Goal: Contribute content: Add original content to the website for others to see

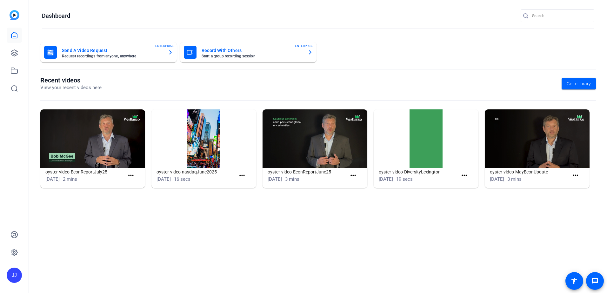
click at [360, 33] on openreel-divider-bar at bounding box center [318, 29] width 553 height 14
drag, startPoint x: 16, startPoint y: 72, endPoint x: 41, endPoint y: 56, distance: 29.6
click at [16, 72] on icon at bounding box center [14, 71] width 8 height 8
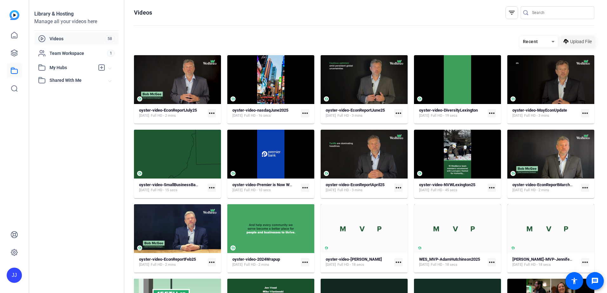
click at [585, 39] on span "Upload File" at bounding box center [581, 41] width 22 height 7
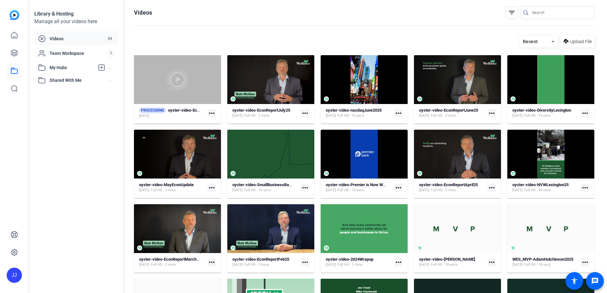
click at [201, 91] on div at bounding box center [177, 79] width 87 height 49
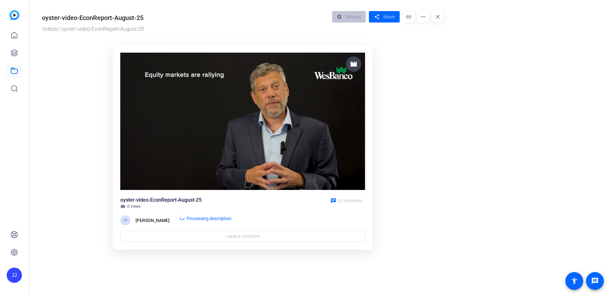
click at [406, 16] on mat-icon "link" at bounding box center [408, 16] width 11 height 11
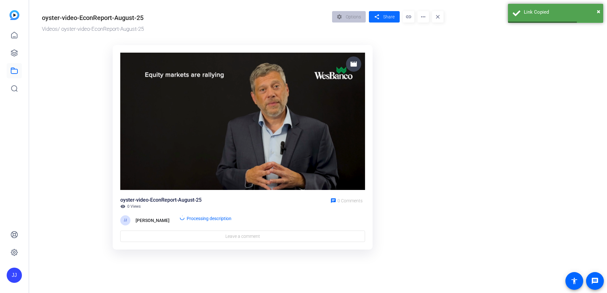
click at [392, 20] on span "Share" at bounding box center [388, 17] width 11 height 7
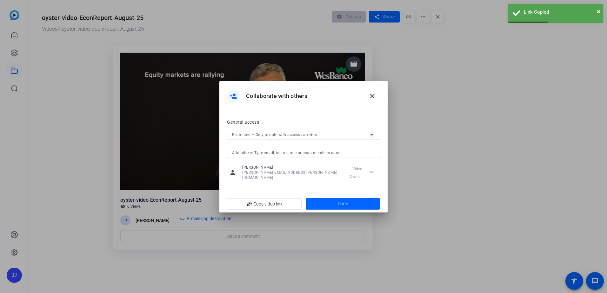
click at [345, 139] on div "Restricted – Only people with access can view" at bounding box center [300, 135] width 137 height 8
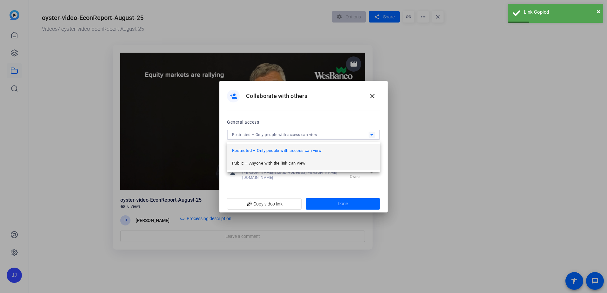
click at [253, 165] on span "Public – Anyone with the link can view" at bounding box center [268, 164] width 73 height 8
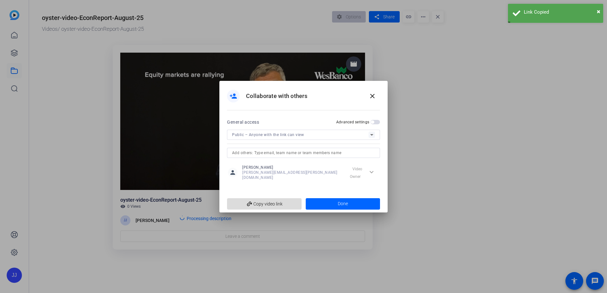
click at [266, 204] on span "add_link Copy video link" at bounding box center [264, 204] width 64 height 12
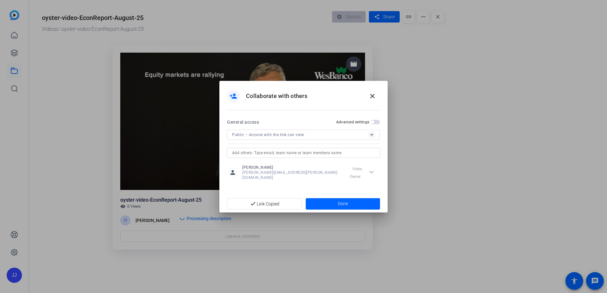
click at [410, 68] on div at bounding box center [303, 146] width 607 height 293
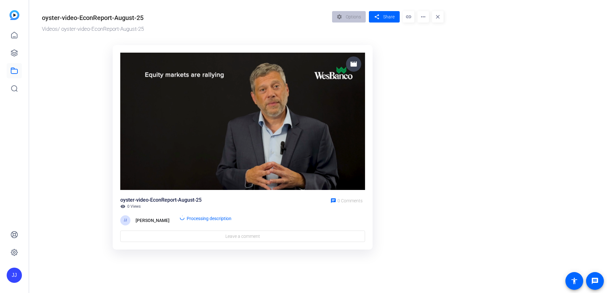
click at [224, 218] on mat-drawer-content "oyster-video-EconReport-August-25 Videos / oyster-video-EconReport-August-25 se…" at bounding box center [316, 146] width 575 height 293
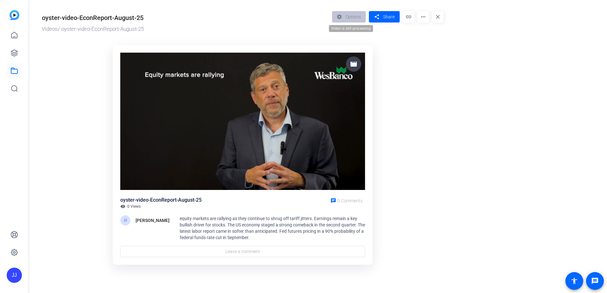
click at [356, 16] on div "settings Options" at bounding box center [350, 16] width 37 height 11
click at [286, 227] on span "equity markets are rallying as they continue to shrug off tariff jitters. Earni…" at bounding box center [272, 228] width 185 height 24
click at [421, 12] on mat-icon "more_horiz" at bounding box center [423, 16] width 11 height 11
click at [412, 77] on div at bounding box center [303, 146] width 607 height 293
click at [345, 11] on div "oyster-video-EconReport-August-25 Videos / oyster-video-EconReport-August-25 se…" at bounding box center [239, 137] width 421 height 275
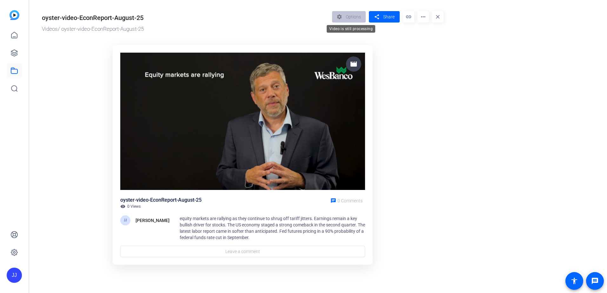
click at [343, 20] on div "settings Options" at bounding box center [350, 16] width 37 height 11
drag, startPoint x: 343, startPoint y: 20, endPoint x: 391, endPoint y: 74, distance: 72.7
click at [391, 74] on ktd-grid "movie oyster-video-EconReport-August-25 visibility 0 Views chat 0 Comments [PER…" at bounding box center [243, 155] width 402 height 229
click at [479, 88] on or-hosting-video-details "oyster-video-EconReport-August-25 Videos / oyster-video-EconReport-August-25 se…" at bounding box center [316, 137] width 575 height 275
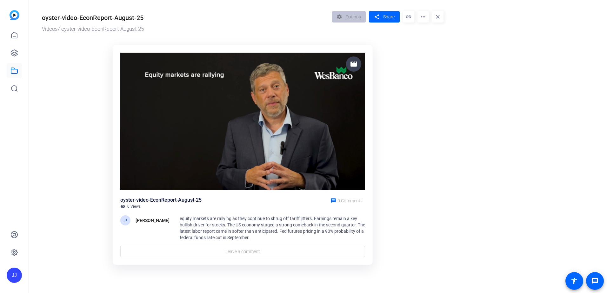
click at [424, 85] on ktd-grid "movie oyster-video-EconReport-August-25 visibility 0 Views chat 0 Comments [PER…" at bounding box center [243, 155] width 402 height 229
click at [357, 13] on div "settings Options" at bounding box center [350, 16] width 37 height 11
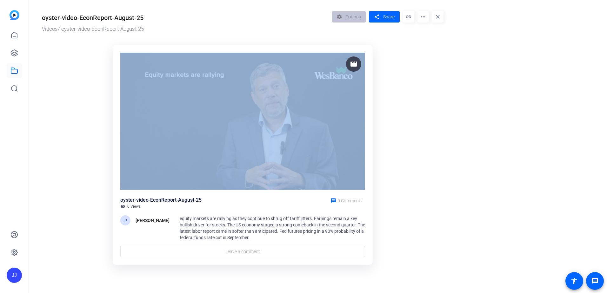
click at [357, 13] on div "settings Options" at bounding box center [350, 16] width 37 height 11
click at [356, 13] on div "settings Options" at bounding box center [350, 16] width 37 height 11
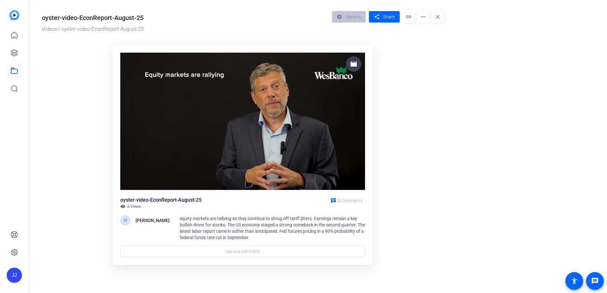
drag, startPoint x: 356, startPoint y: 13, endPoint x: 366, endPoint y: 117, distance: 104.0
click at [380, 118] on ktd-grid "movie oyster-video-EconReport-August-25 visibility 0 Views chat 0 Comments [PER…" at bounding box center [243, 155] width 402 height 229
click at [285, 142] on img at bounding box center [242, 122] width 245 height 138
click at [275, 235] on div "equity markets are rallying as they continue to shrug off tariff jitters. Earni…" at bounding box center [272, 228] width 185 height 25
drag, startPoint x: 275, startPoint y: 235, endPoint x: 238, endPoint y: 226, distance: 38.5
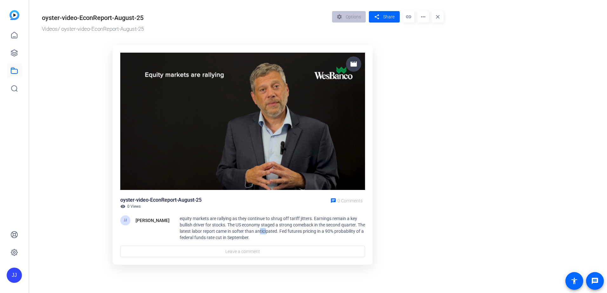
click at [250, 230] on span "equity markets are rallying as they continue to shrug off tariff jitters. Earni…" at bounding box center [272, 228] width 185 height 24
drag, startPoint x: 238, startPoint y: 226, endPoint x: 214, endPoint y: 224, distance: 23.8
click at [218, 226] on span "equity markets are rallying as they continue to shrug off tariff jitters. Earni…" at bounding box center [272, 228] width 185 height 24
click at [180, 219] on span "equity markets are rallying as they continue to shrug off tariff jitters. Earni…" at bounding box center [272, 228] width 185 height 24
click at [462, 113] on or-hosting-video-details "oyster-video-EconReport-August-25 Videos / oyster-video-EconReport-August-25 se…" at bounding box center [316, 137] width 575 height 275
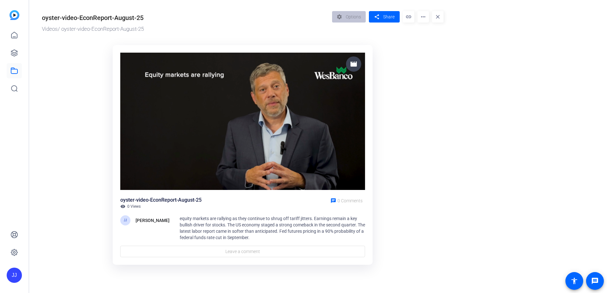
click at [584, 83] on or-hosting-video-details "oyster-video-EconReport-August-25 Videos / oyster-video-EconReport-August-25 se…" at bounding box center [316, 137] width 575 height 275
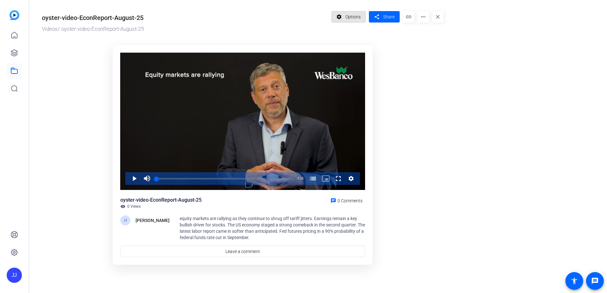
click at [355, 17] on span "Options" at bounding box center [352, 17] width 15 height 12
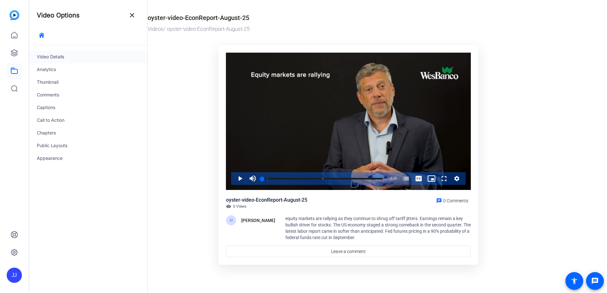
click at [84, 56] on div "Video Details" at bounding box center [88, 56] width 118 height 13
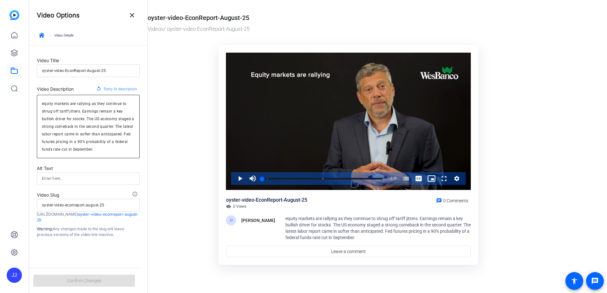
click at [79, 126] on textarea "equity markets are rallying as they continue to shrug off tariff jitters. Earni…" at bounding box center [88, 126] width 93 height 53
click at [81, 149] on textarea "equity markets are rallying as they continue to shrug off tariff jitters. Earni…" at bounding box center [88, 126] width 93 height 53
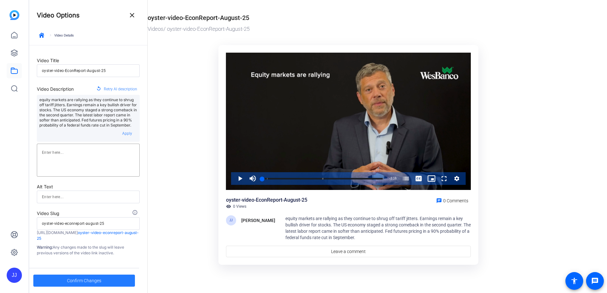
click at [99, 280] on span "Confirm Changes" at bounding box center [84, 281] width 34 height 12
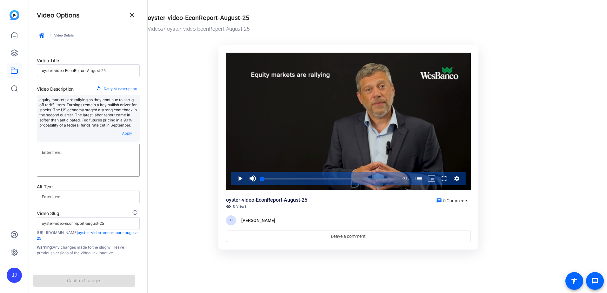
click at [515, 50] on ktd-grid "Video Player is loading. Play Video Play Mute Current Time 0:00 / Duration 3:16…" at bounding box center [349, 147] width 402 height 213
click at [133, 13] on mat-icon "close" at bounding box center [132, 15] width 8 height 8
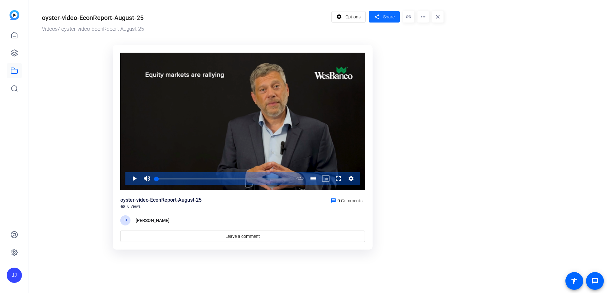
click at [391, 16] on span "Share" at bounding box center [388, 17] width 11 height 7
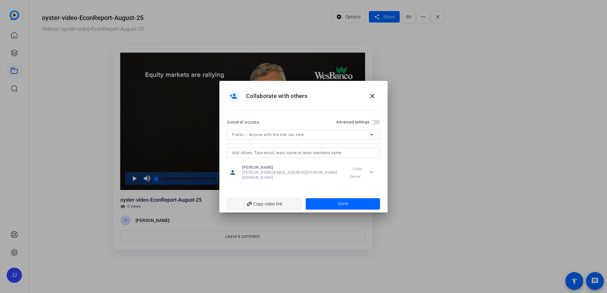
click at [292, 200] on span "add_link Copy video link" at bounding box center [264, 204] width 64 height 12
